Goal: Task Accomplishment & Management: Manage account settings

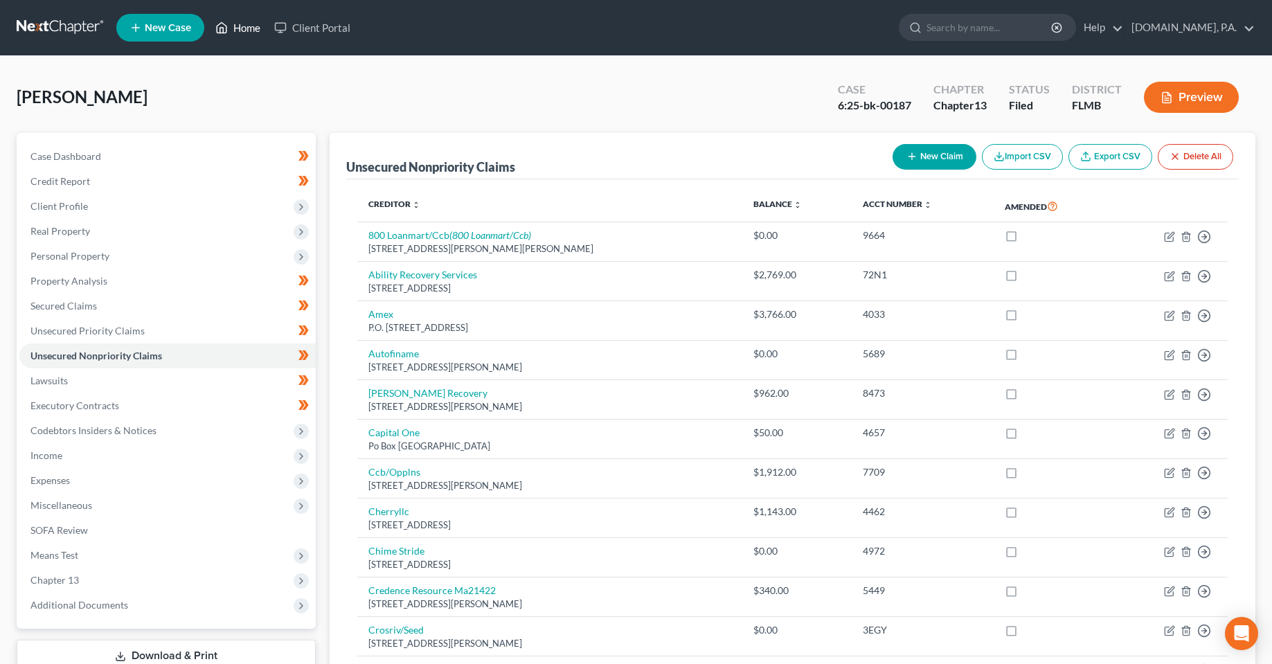
click at [249, 33] on link "Home" at bounding box center [237, 27] width 59 height 25
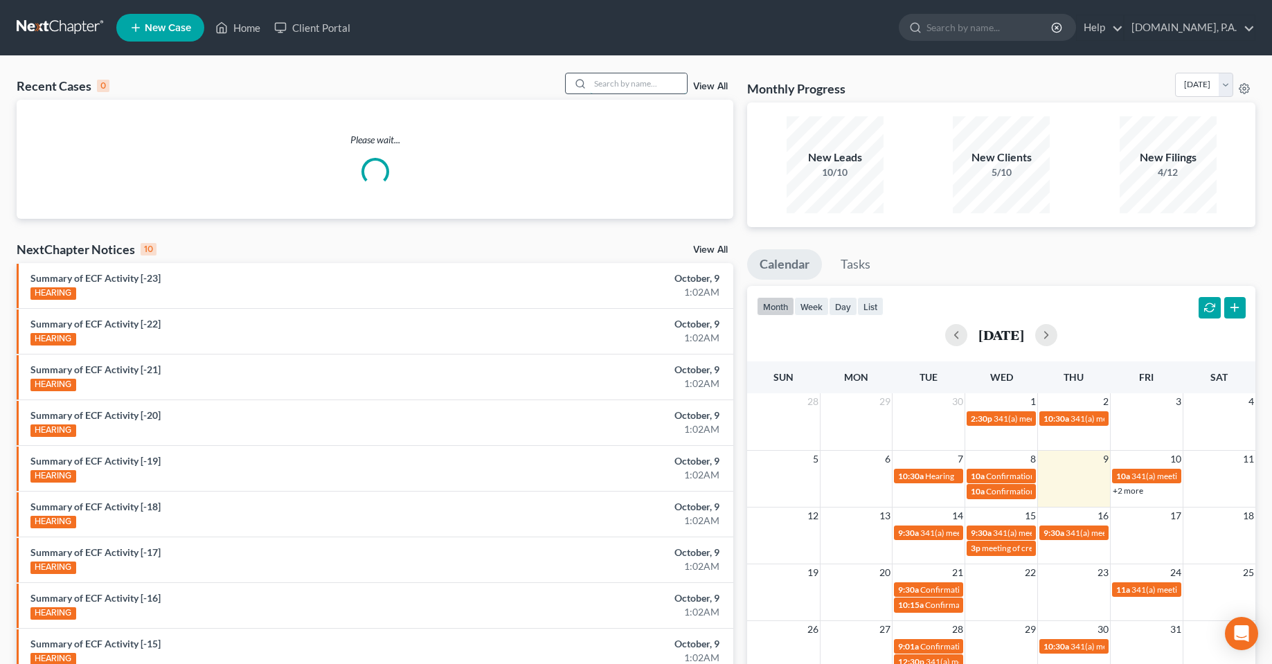
click at [642, 88] on input "search" at bounding box center [638, 83] width 97 height 20
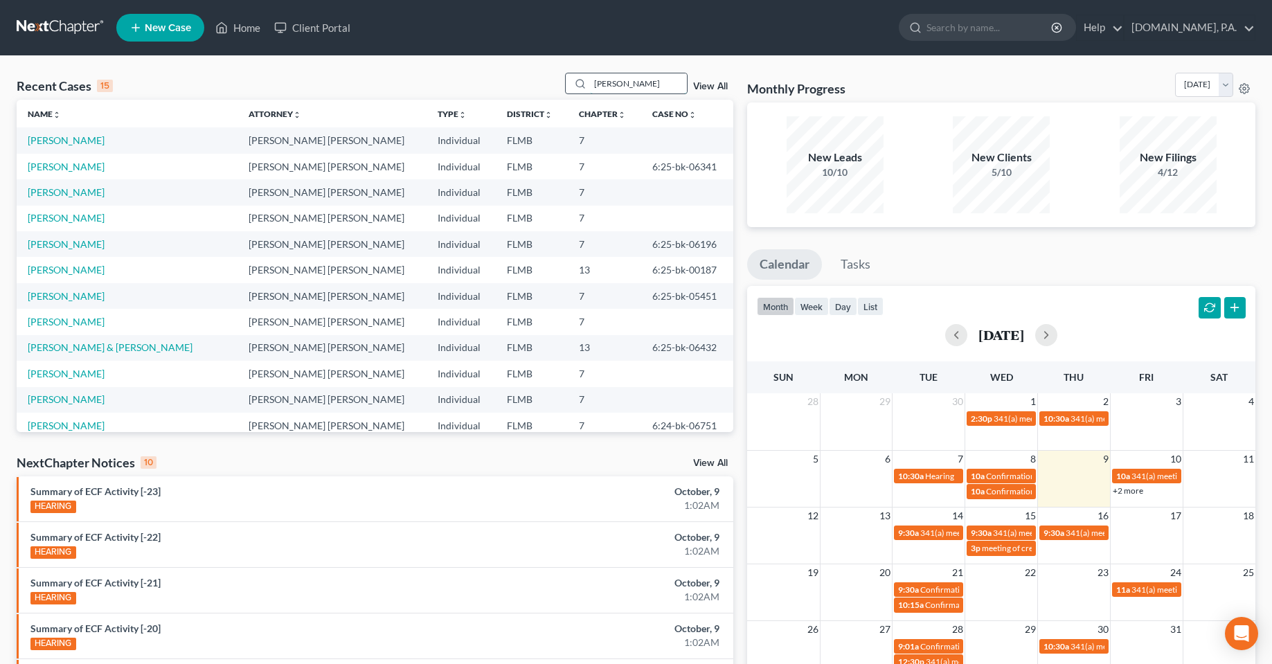
type input "[PERSON_NAME]"
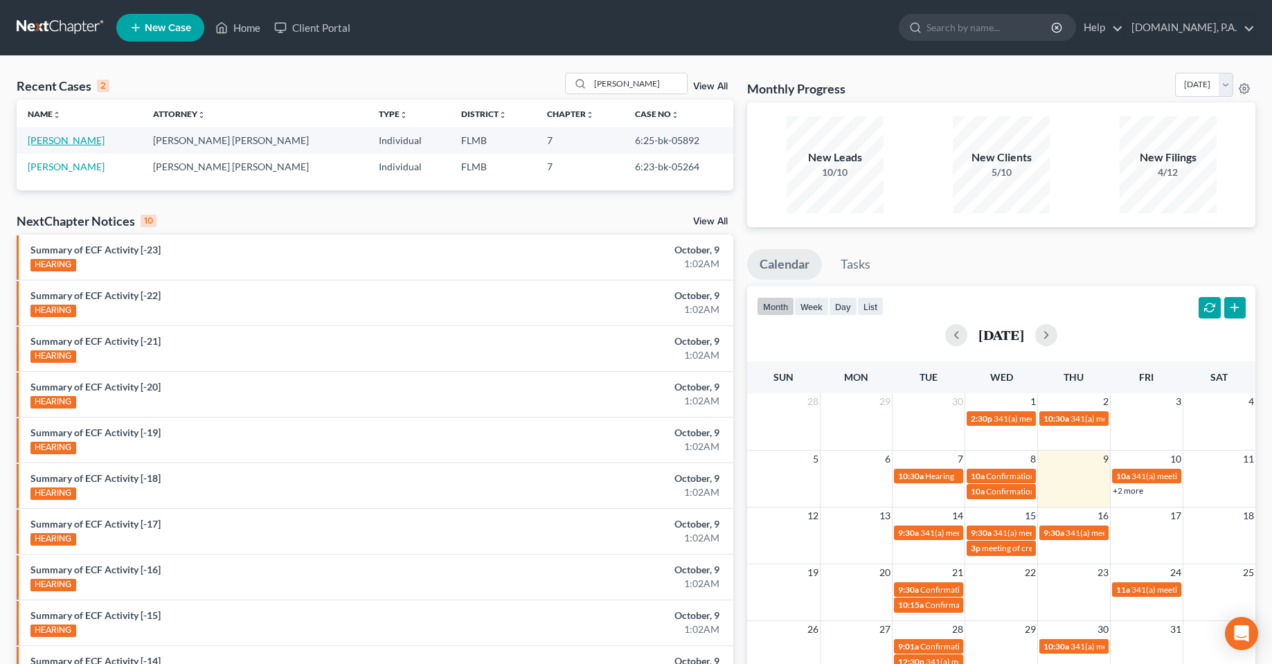
click at [48, 141] on link "[PERSON_NAME]" at bounding box center [66, 140] width 77 height 12
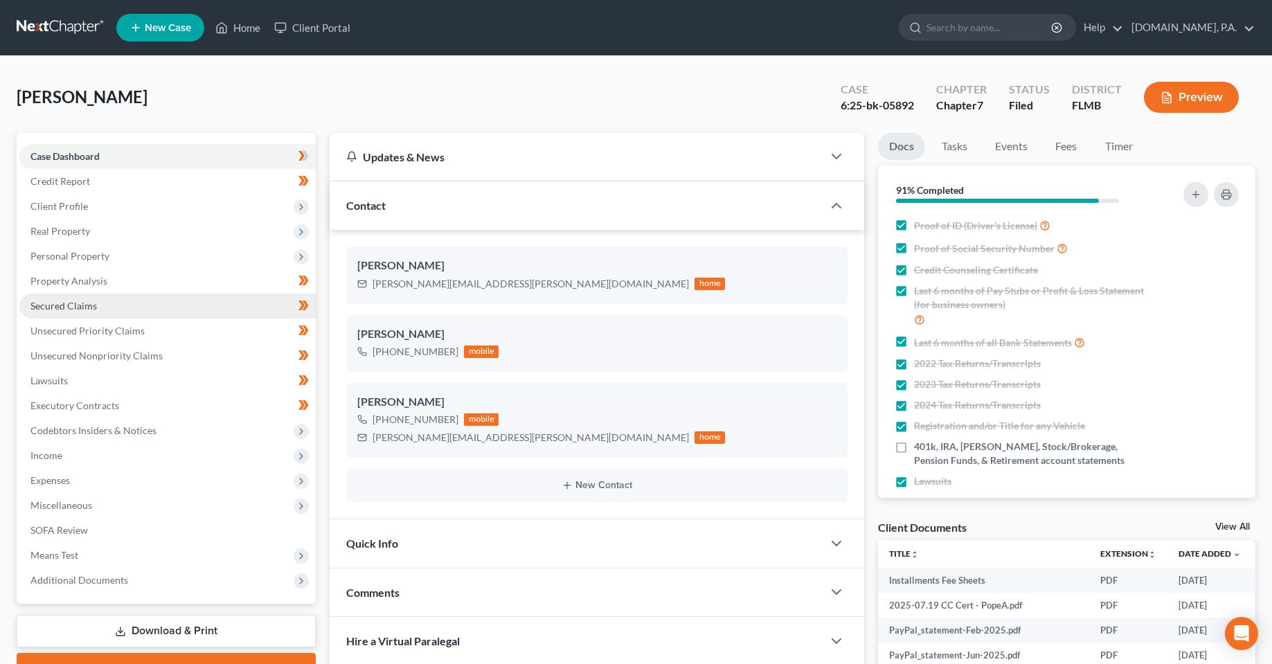
drag, startPoint x: 69, startPoint y: 249, endPoint x: 130, endPoint y: 316, distance: 89.7
click at [69, 250] on span "Personal Property" at bounding box center [69, 256] width 79 height 12
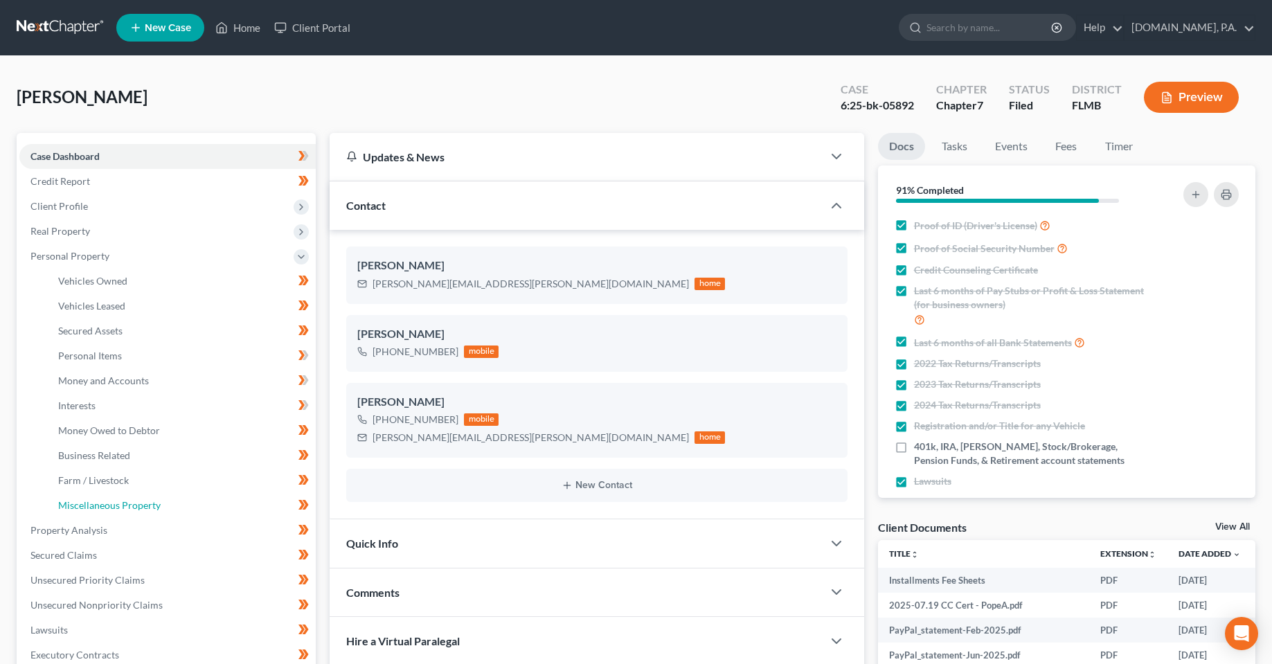
click at [113, 504] on span "Miscellaneous Property" at bounding box center [109, 505] width 103 height 12
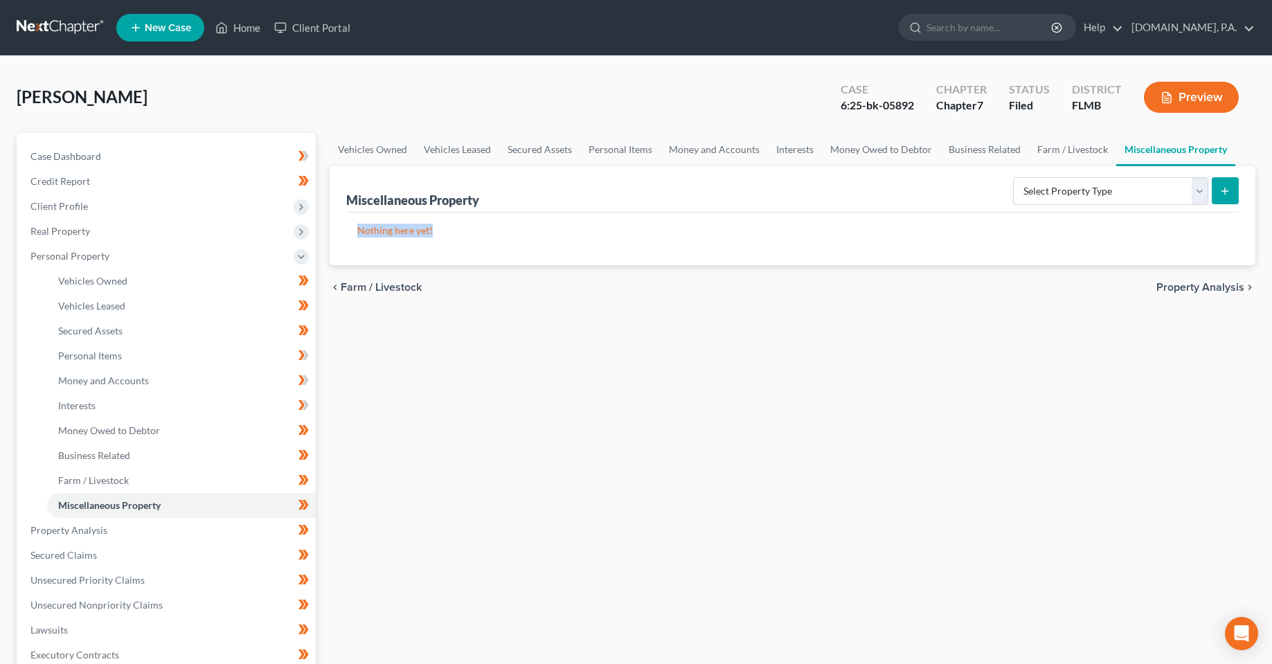
drag, startPoint x: 435, startPoint y: 240, endPoint x: 339, endPoint y: 238, distance: 95.6
click at [339, 238] on div "Miscellaneous Property Select Property Type Assigned for Creditor Benefit [DATE…" at bounding box center [793, 215] width 926 height 99
click at [478, 332] on div "Vehicles Owned Vehicles Leased Secured Assets Personal Items Money and Accounts…" at bounding box center [793, 533] width 940 height 800
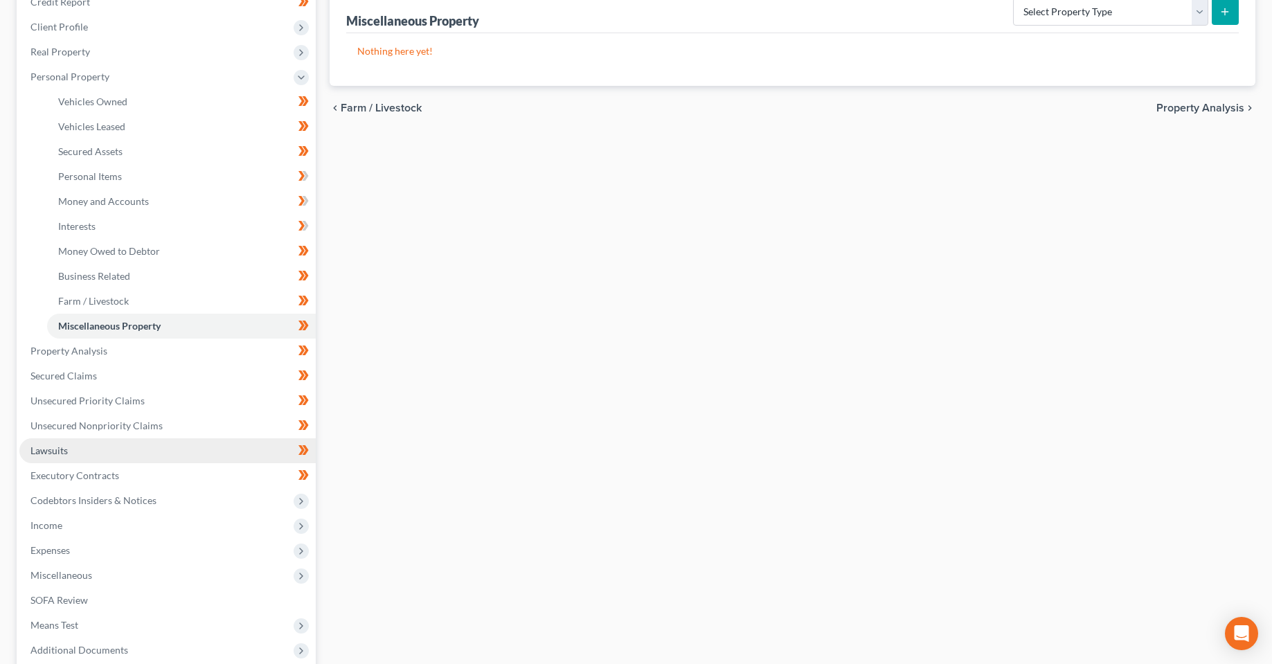
scroll to position [208, 0]
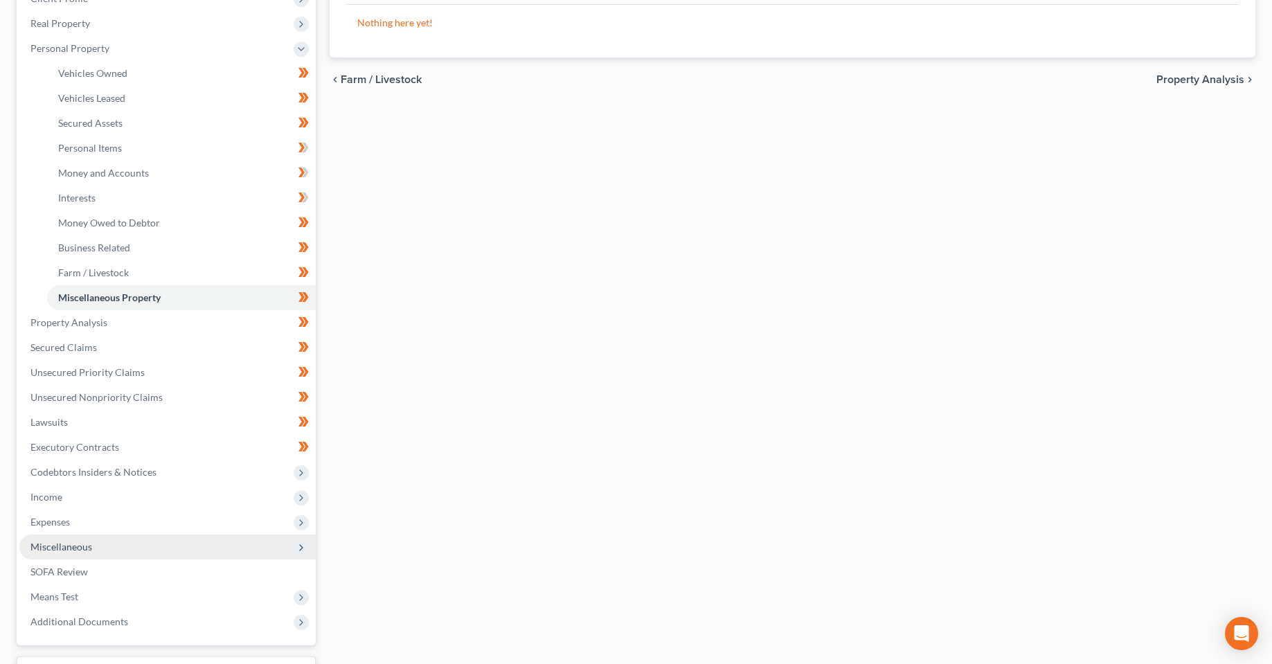
click at [78, 552] on span "Miscellaneous" at bounding box center [61, 547] width 62 height 12
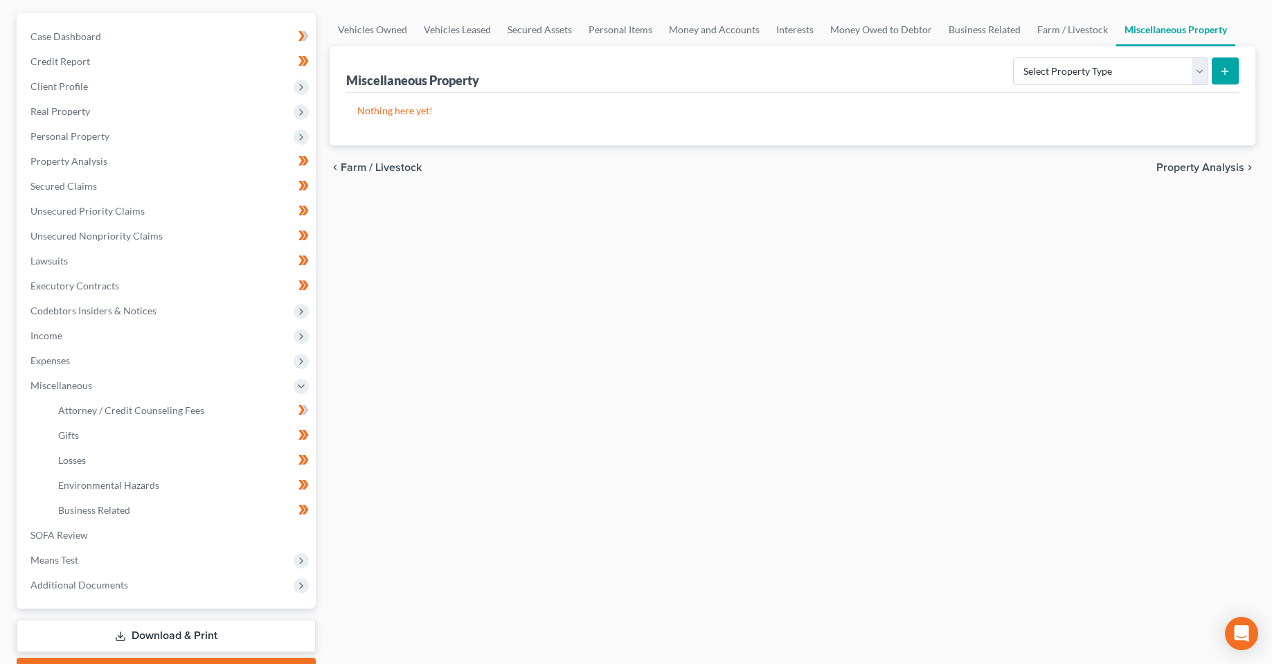
scroll to position [0, 0]
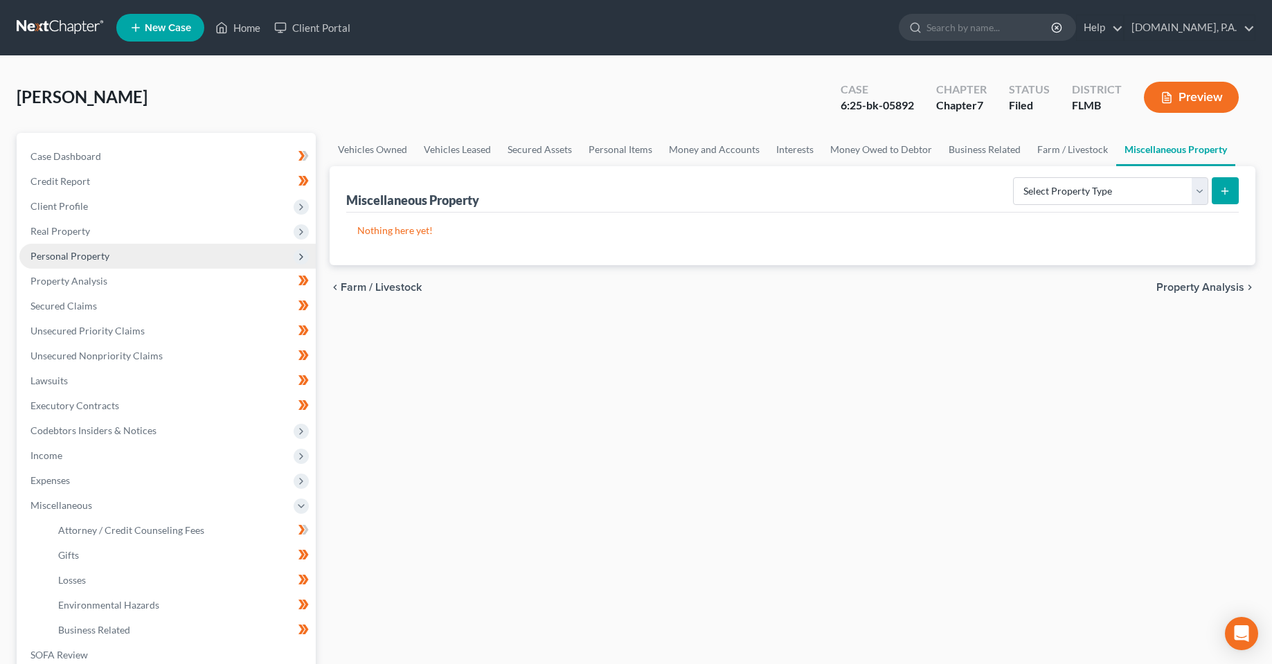
click at [97, 258] on span "Personal Property" at bounding box center [69, 256] width 79 height 12
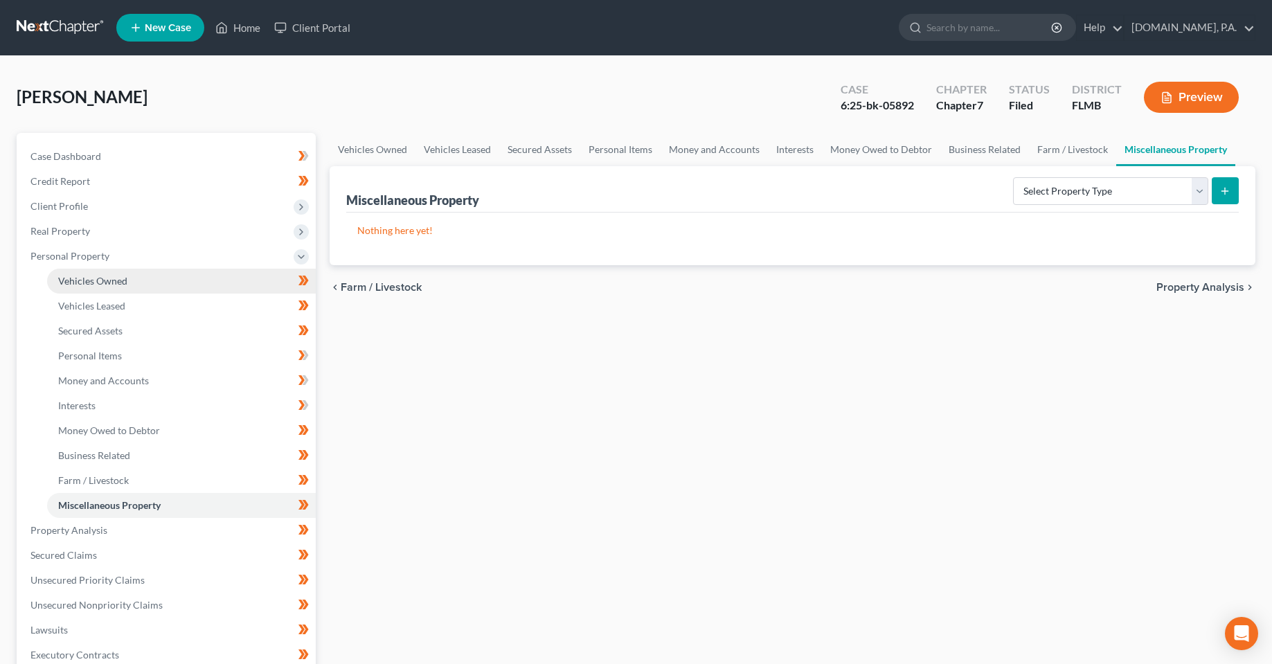
click at [103, 279] on span "Vehicles Owned" at bounding box center [92, 281] width 69 height 12
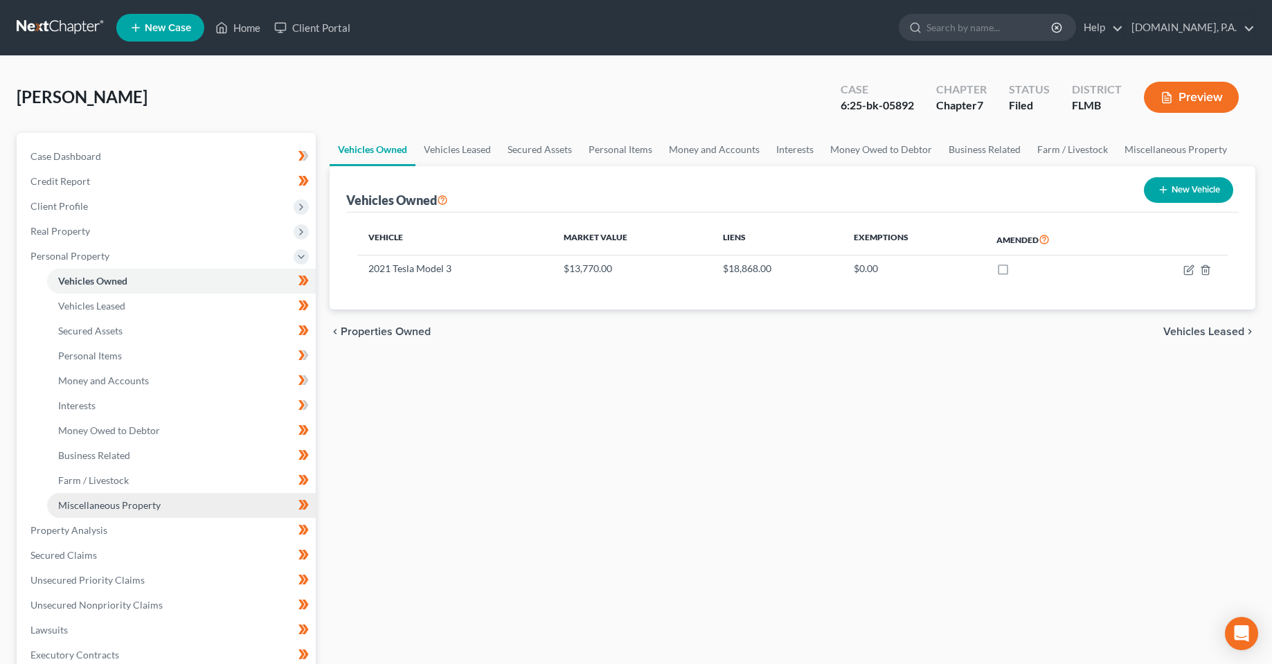
click at [116, 513] on link "Miscellaneous Property" at bounding box center [181, 505] width 269 height 25
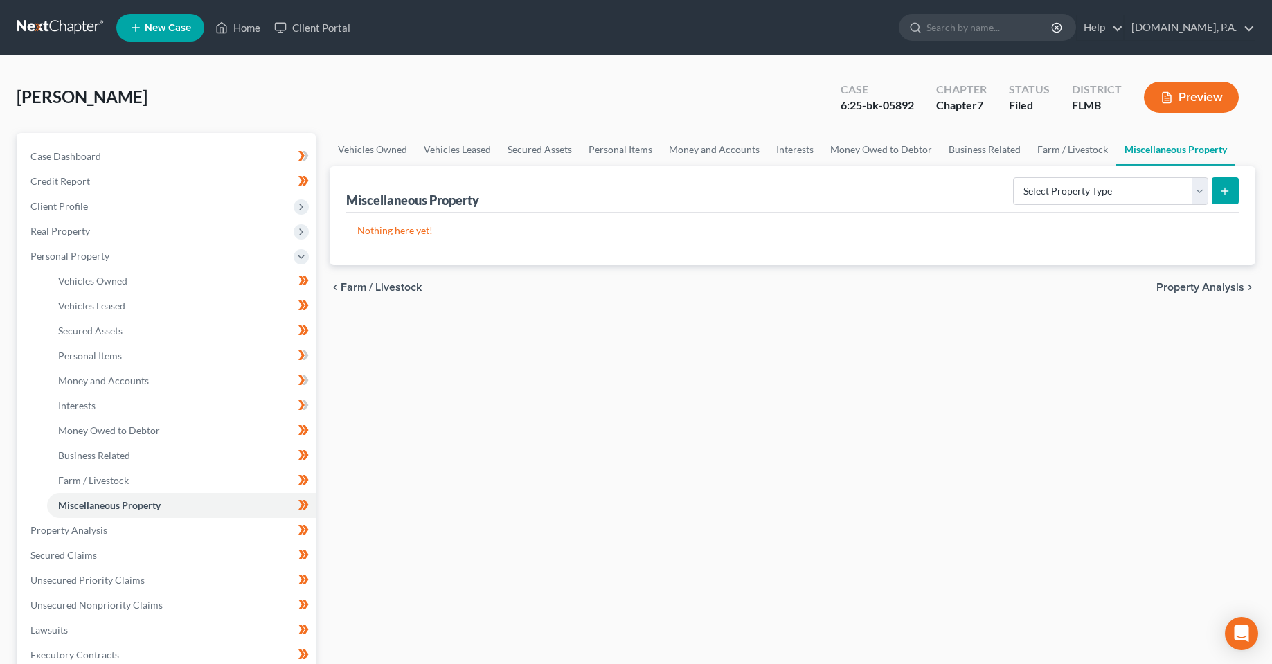
click at [589, 526] on div "Vehicles Owned Vehicles Leased Secured Assets Personal Items Money and Accounts…" at bounding box center [793, 533] width 940 height 800
click at [586, 522] on div "Vehicles Owned Vehicles Leased Secured Assets Personal Items Money and Accounts…" at bounding box center [793, 533] width 940 height 800
click at [60, 532] on span "Property Analysis" at bounding box center [68, 530] width 77 height 12
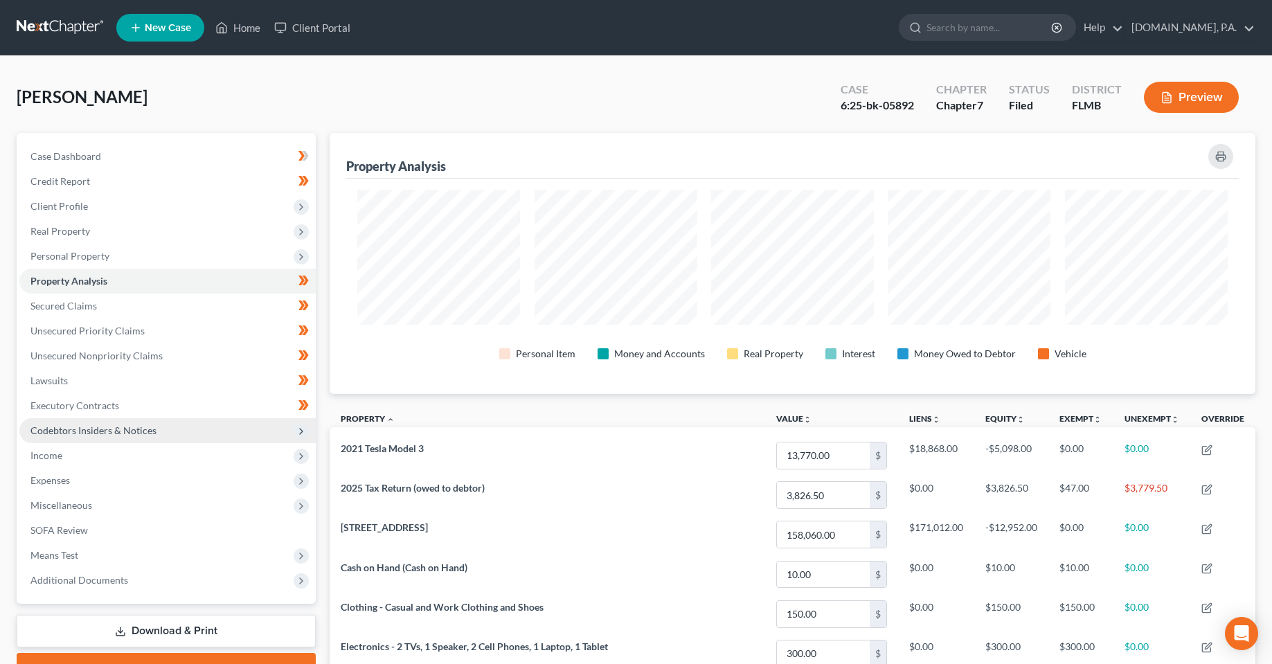
click at [87, 434] on span "Codebtors Insiders & Notices" at bounding box center [93, 431] width 126 height 12
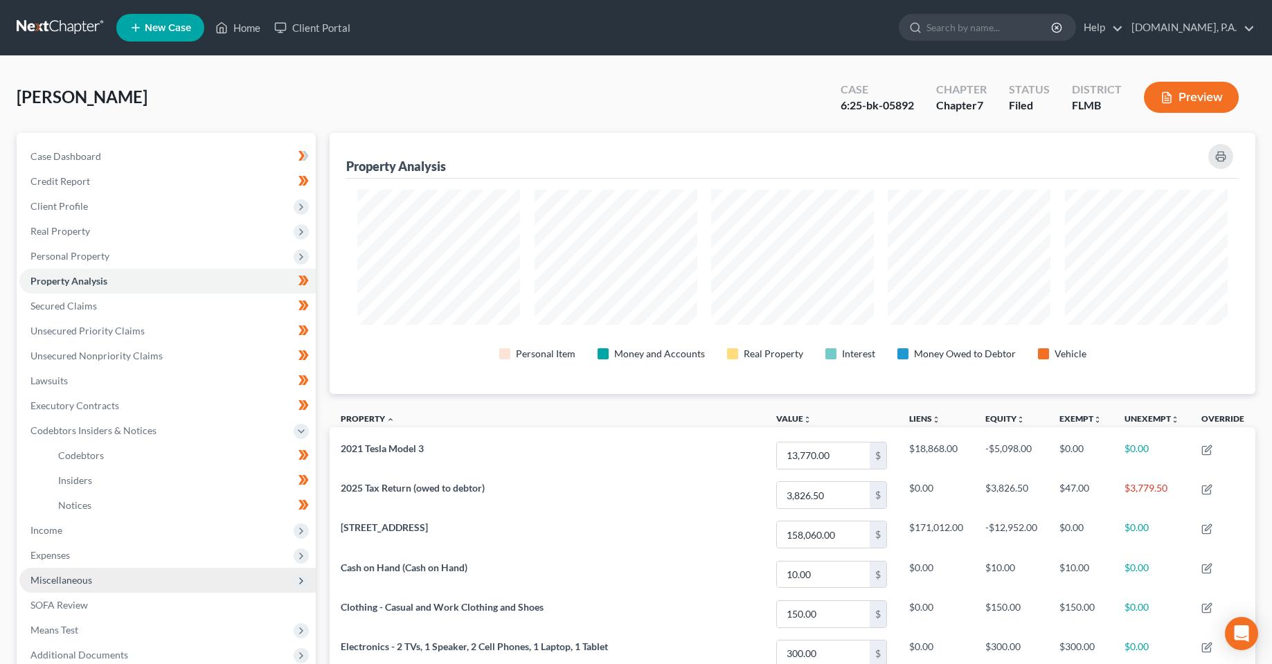
click at [85, 576] on span "Miscellaneous" at bounding box center [61, 580] width 62 height 12
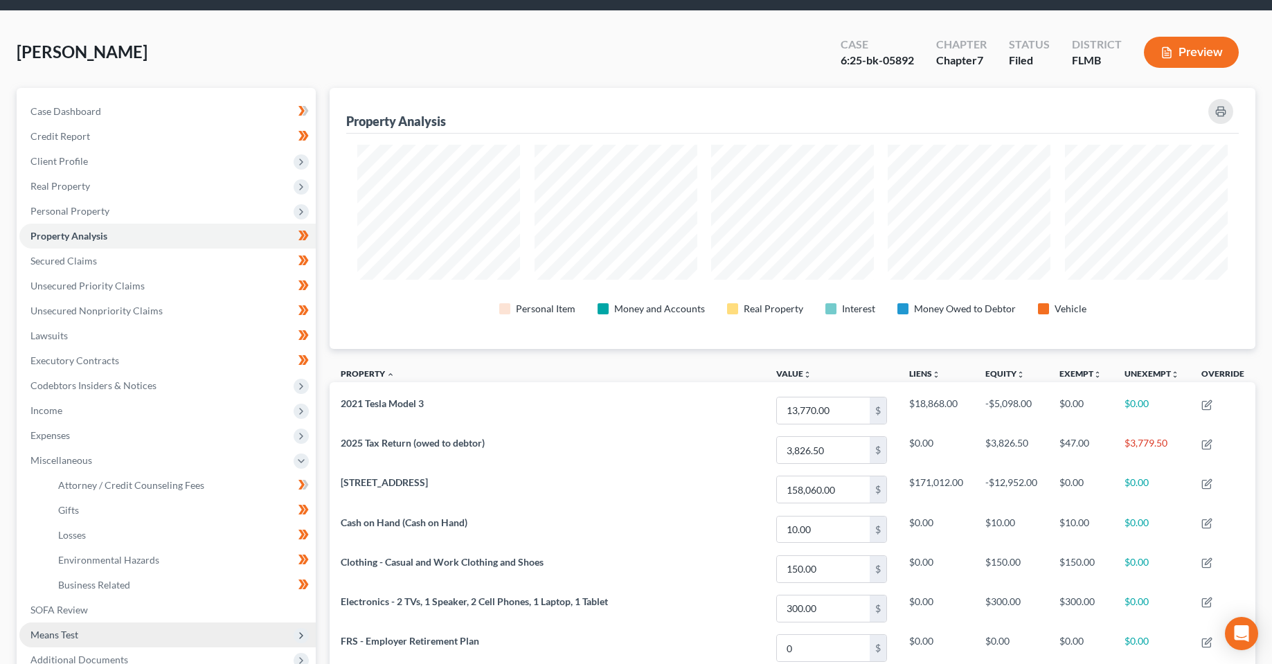
scroll to position [69, 0]
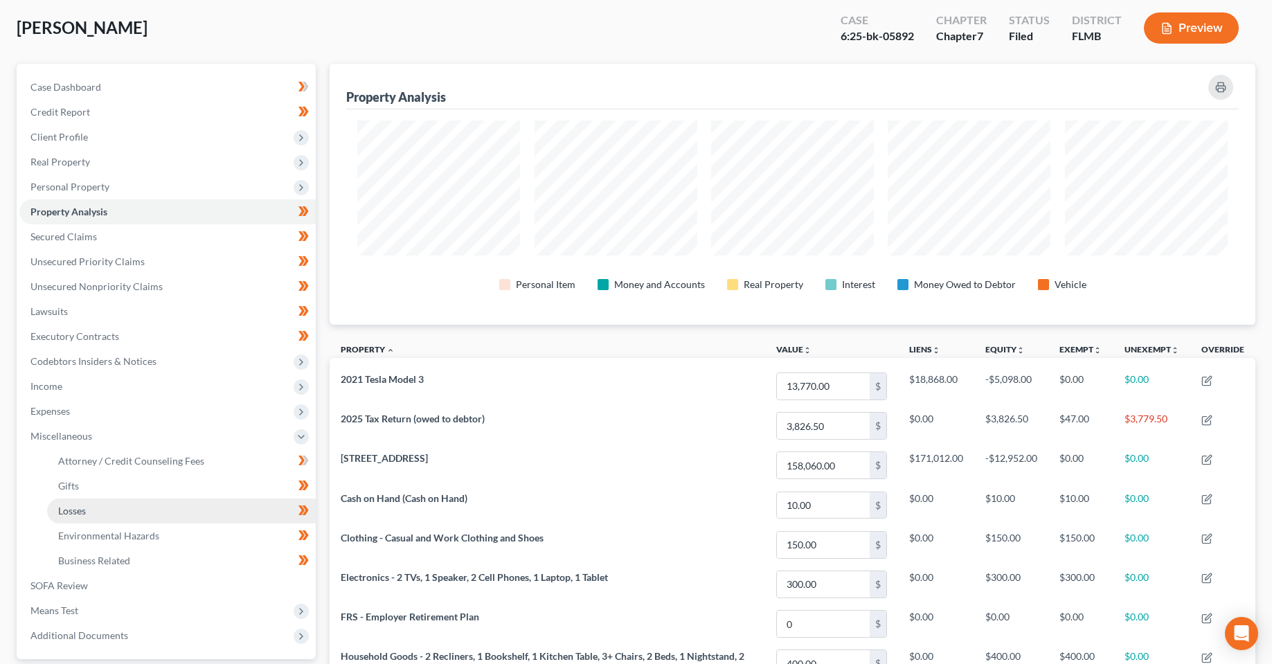
click at [134, 515] on link "Losses" at bounding box center [181, 511] width 269 height 25
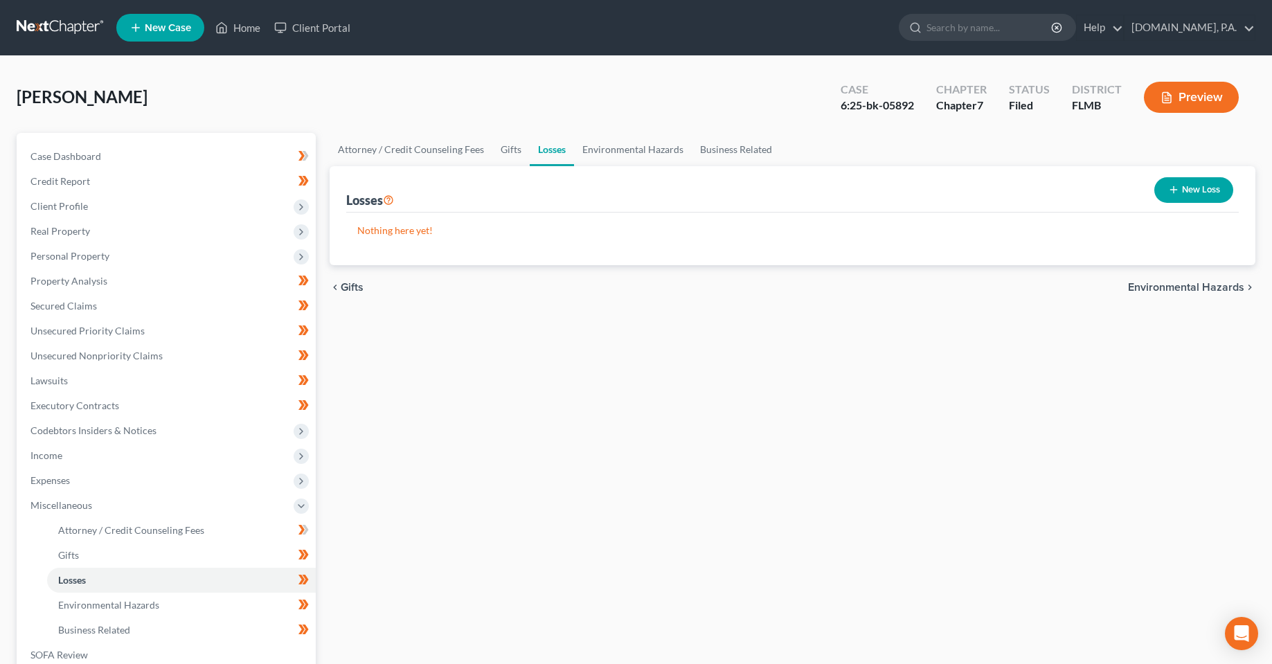
click at [550, 454] on div "Attorney / Credit Counseling Fees Gifts Losses Environmental Hazards Business R…" at bounding box center [793, 470] width 940 height 675
click at [486, 354] on div "Attorney / Credit Counseling Fees Gifts Losses Environmental Hazards Business R…" at bounding box center [793, 470] width 940 height 675
click at [576, 475] on div "Attorney / Credit Counseling Fees Gifts Losses Environmental Hazards Business R…" at bounding box center [793, 470] width 940 height 675
click at [73, 251] on span "Personal Property" at bounding box center [69, 256] width 79 height 12
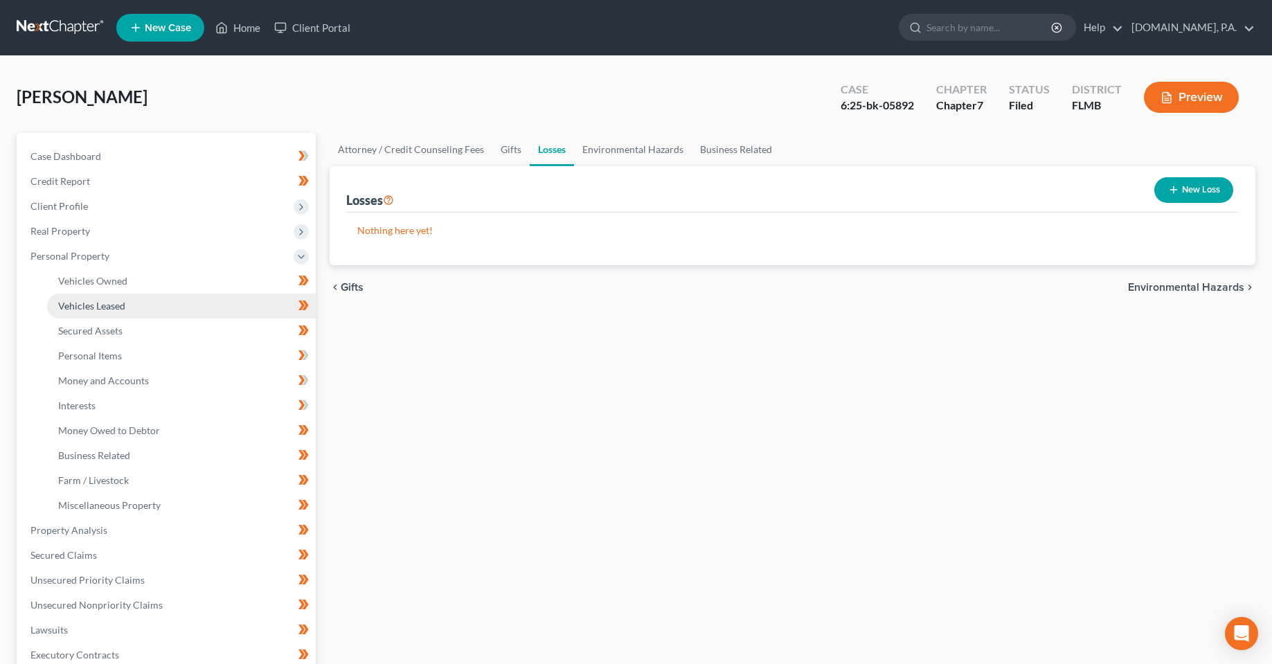
click at [94, 299] on link "Vehicles Leased" at bounding box center [181, 306] width 269 height 25
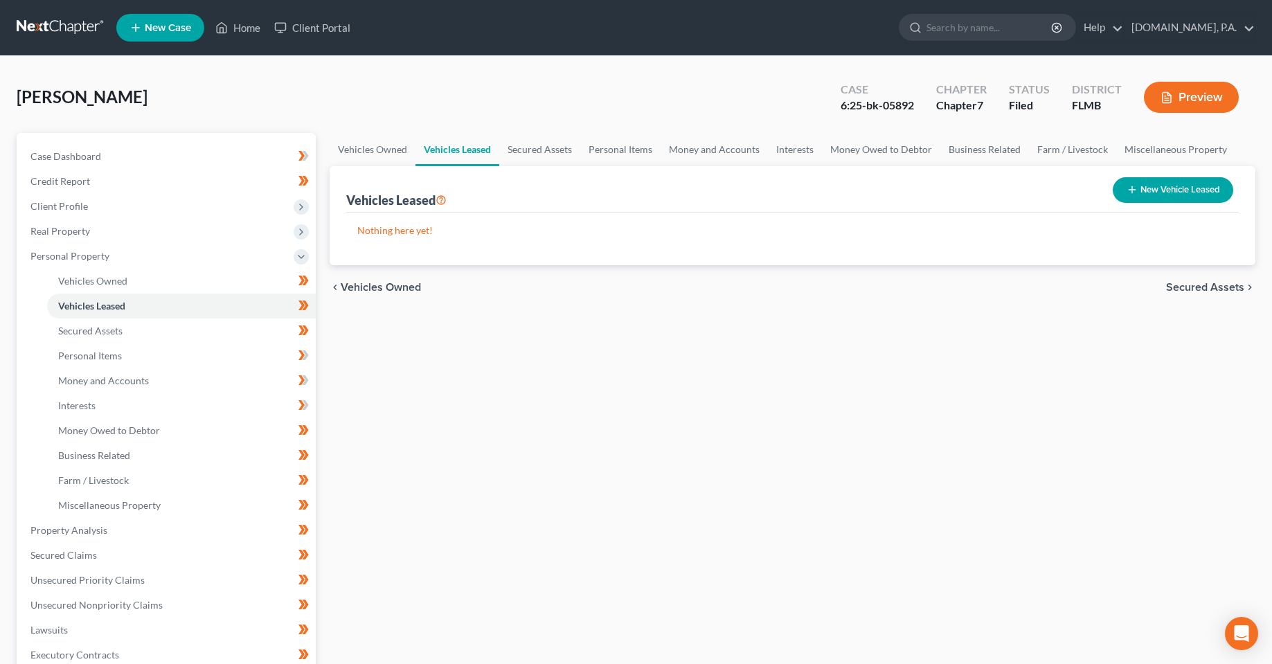
click at [532, 478] on div "Vehicles Owned Vehicles Leased Secured Assets Personal Items Money and Accounts…" at bounding box center [793, 533] width 940 height 800
click at [121, 278] on span "Vehicles Owned" at bounding box center [92, 281] width 69 height 12
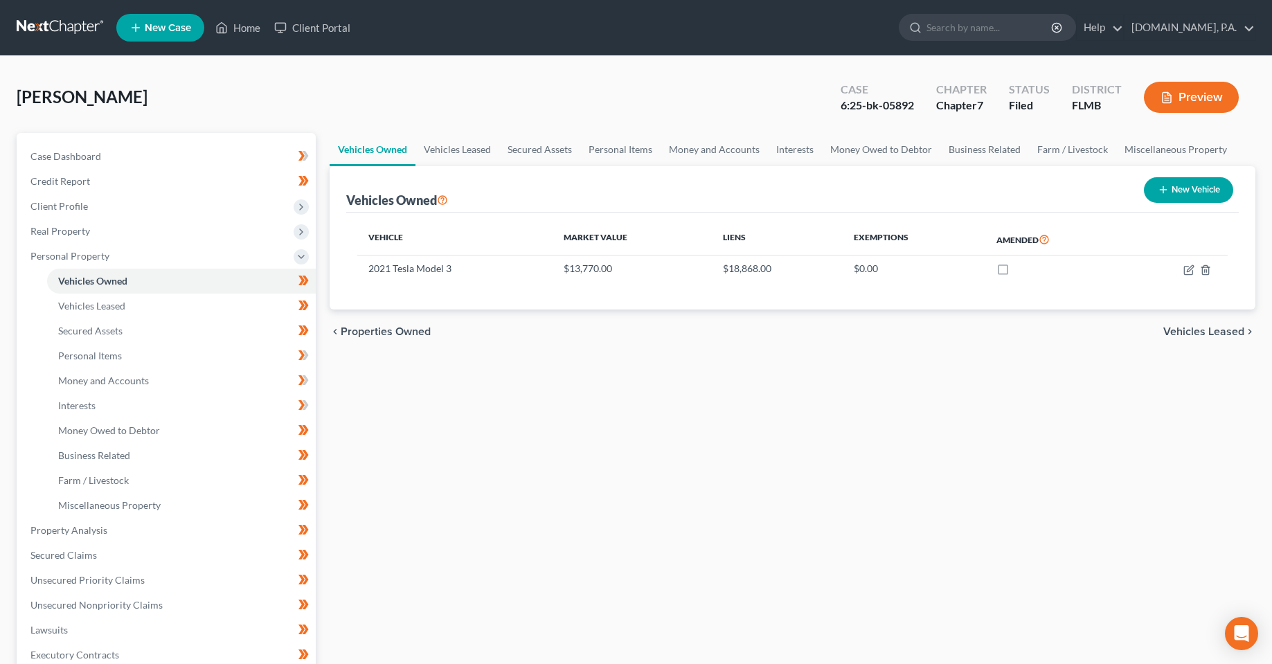
drag, startPoint x: 405, startPoint y: 441, endPoint x: 407, endPoint y: 298, distance: 142.7
click at [399, 413] on div "Vehicles Owned Vehicles Leased Secured Assets Personal Items Money and Accounts…" at bounding box center [793, 533] width 940 height 800
drag, startPoint x: 495, startPoint y: 396, endPoint x: 90, endPoint y: 121, distance: 489.7
click at [495, 396] on div "Vehicles Owned Vehicles Leased Secured Assets Personal Items Money and Accounts…" at bounding box center [793, 533] width 940 height 800
